Goal: Communication & Community: Ask a question

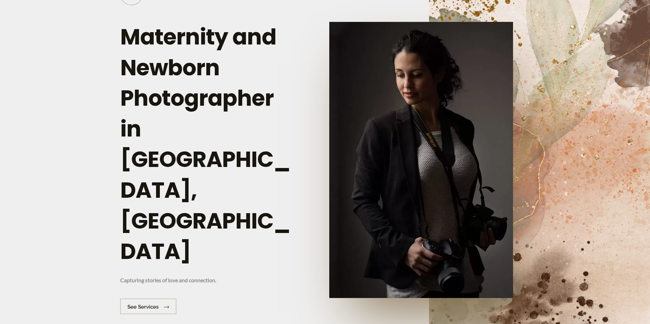
scroll to position [1536, 0]
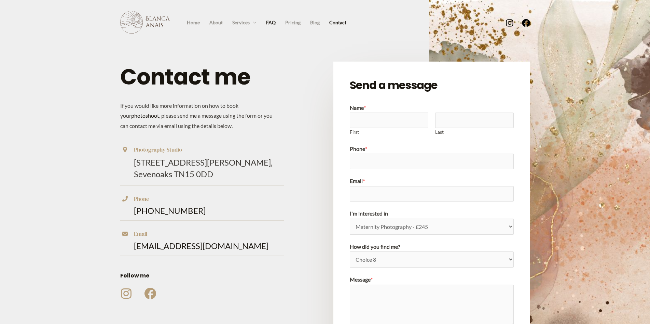
click at [271, 23] on link "FAQ" at bounding box center [270, 22] width 19 height 10
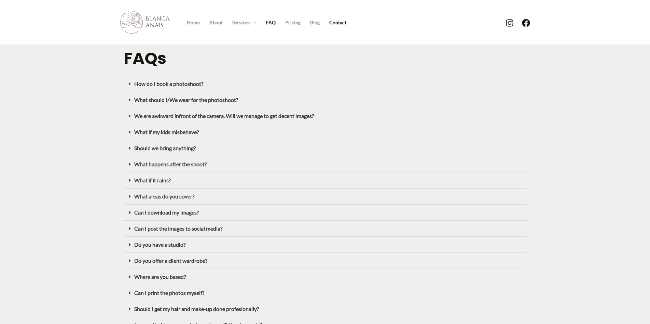
click at [345, 19] on link "Contact" at bounding box center [338, 22] width 27 height 10
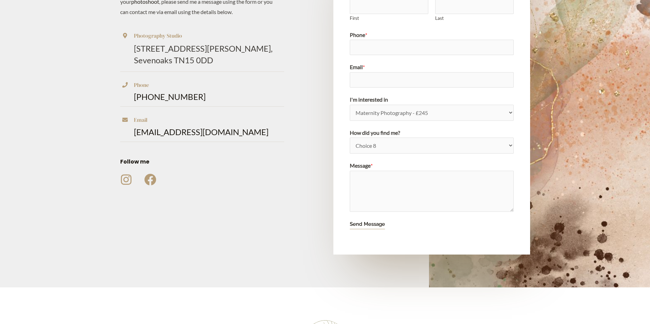
scroll to position [105, 0]
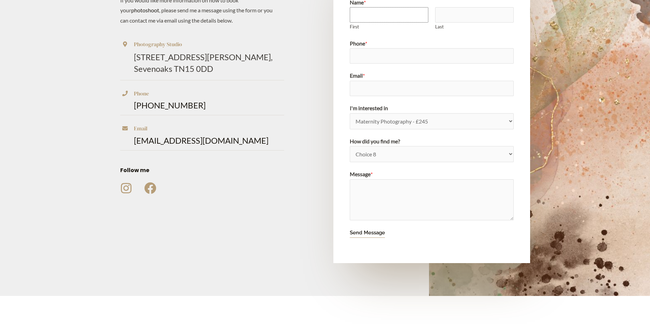
click at [389, 9] on input "First" at bounding box center [389, 14] width 79 height 15
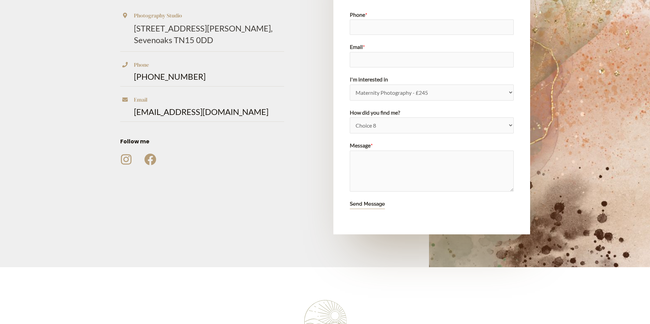
type input "Егор"
click at [434, 163] on textarea "Message *" at bounding box center [432, 170] width 164 height 41
type textarea "гЖЕО"
click at [372, 199] on button "Send Message" at bounding box center [367, 204] width 35 height 10
